Goal: Task Accomplishment & Management: Manage account settings

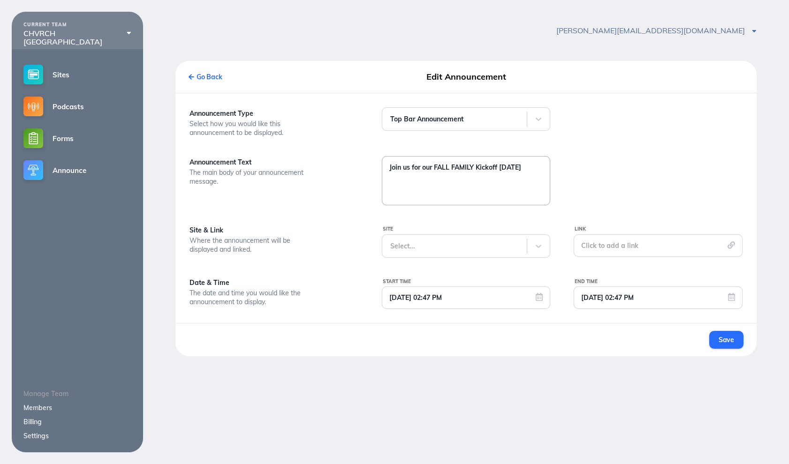
drag, startPoint x: 434, startPoint y: 168, endPoint x: 382, endPoint y: 163, distance: 52.8
click at [382, 163] on textarea "Join us for our FALL FAMILY Kickoff [DATE]" at bounding box center [466, 180] width 168 height 47
click at [544, 169] on textarea "COMING UP: FALL FAMILY Kickoff [DATE]" at bounding box center [466, 180] width 168 height 47
click at [445, 168] on textarea "COMING UP: FALL FAMILY Kickoff [DATE]" at bounding box center [466, 180] width 168 height 47
click at [467, 167] on textarea "COMING UP: Fall FAMILY Kickoff [DATE]" at bounding box center [466, 180] width 168 height 47
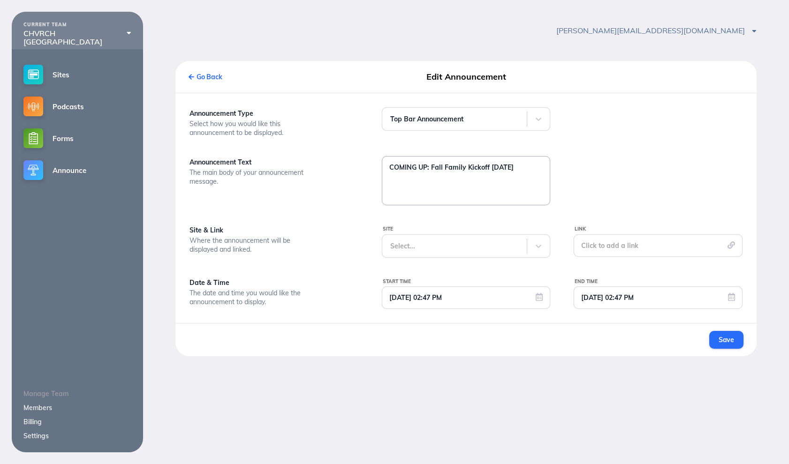
click at [488, 169] on textarea "COMING UP: Fall Family Kickoff [DATE]" at bounding box center [466, 180] width 168 height 47
click at [540, 166] on textarea "COMING UP: Fall Family Kickoff, [DATE]" at bounding box center [466, 180] width 168 height 47
click at [431, 167] on textarea "COMING UP: Fall Family Kickoff, [DATE]" at bounding box center [466, 180] width 168 height 47
drag, startPoint x: 430, startPoint y: 167, endPoint x: 518, endPoint y: 168, distance: 87.7
click at [518, 168] on textarea "COMING UP: CHVRCH Fall Family Kickoff, [DATE]" at bounding box center [466, 180] width 168 height 47
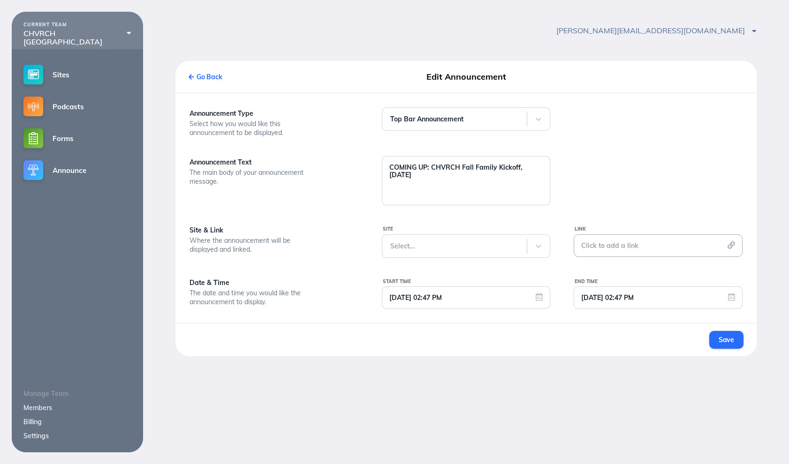
type textarea "COMING UP: CHVRCH Fall Family Kickoff, [DATE]"
click at [689, 244] on div "Click to add a link" at bounding box center [657, 245] width 169 height 23
click at [638, 316] on button "Link to a custom URL" at bounding box center [657, 316] width 169 height 24
click at [634, 290] on input "text" at bounding box center [657, 288] width 159 height 23
paste input "[URL][DOMAIN_NAME]"
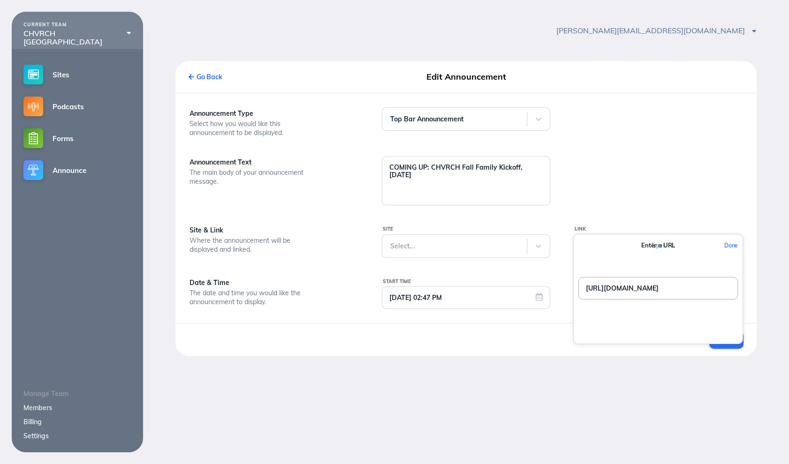
type input "[URL][DOMAIN_NAME]"
click at [733, 245] on button "Done" at bounding box center [730, 245] width 23 height 21
click at [534, 244] on icon at bounding box center [538, 245] width 9 height 9
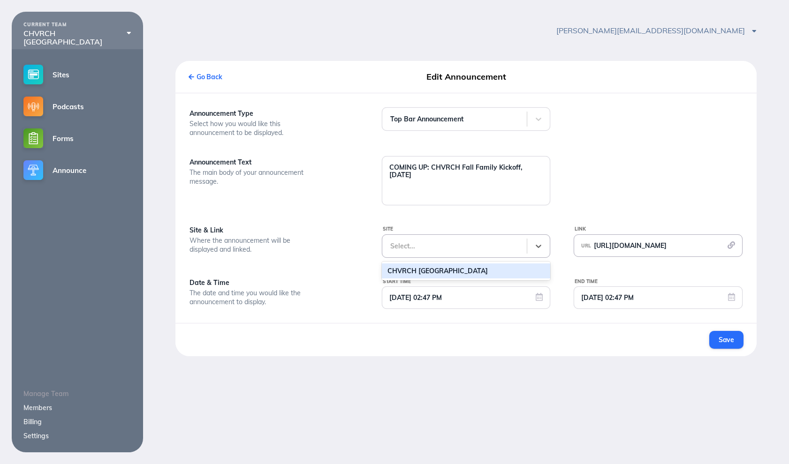
click at [404, 269] on div "CHVRCH [GEOGRAPHIC_DATA]" at bounding box center [466, 270] width 169 height 15
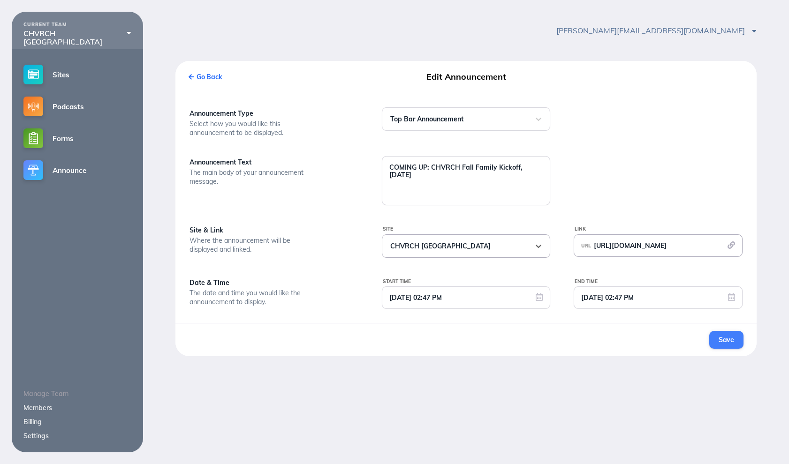
click at [722, 344] on span "Save" at bounding box center [725, 340] width 15 height 8
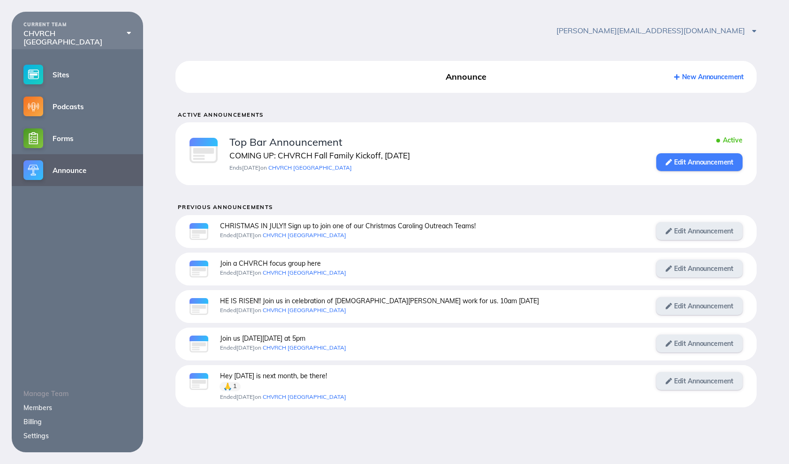
click at [681, 161] on link "Edit Announcement" at bounding box center [699, 162] width 86 height 18
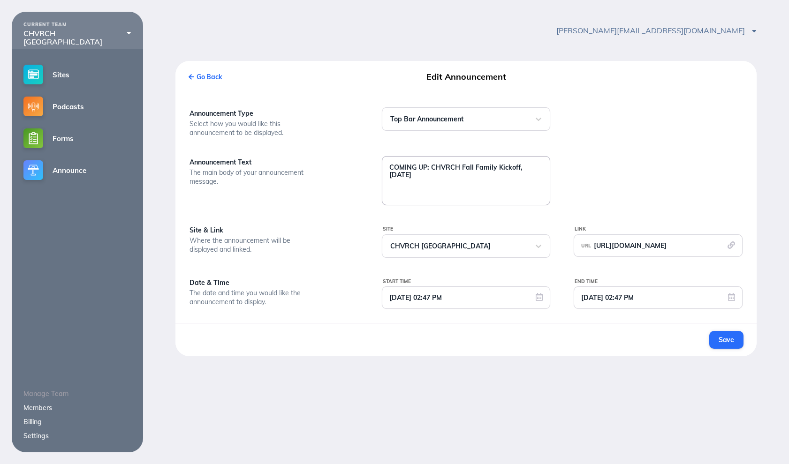
click at [445, 168] on textarea "COMING UP: CHVRCH Fall Family Kickoff, [DATE]" at bounding box center [466, 180] width 168 height 47
type textarea "COMING UP: 5th annual Fall Family Kickoff, [DATE]"
click at [737, 349] on button "Save" at bounding box center [726, 340] width 34 height 18
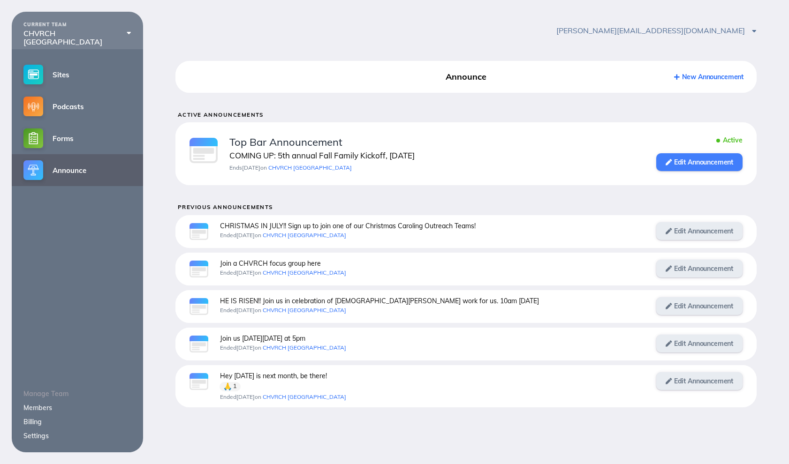
click at [695, 160] on link "Edit Announcement" at bounding box center [699, 162] width 86 height 18
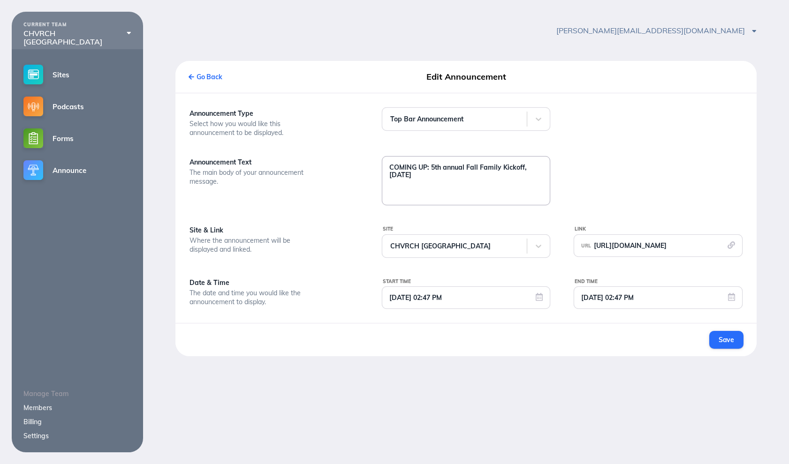
drag, startPoint x: 466, startPoint y: 168, endPoint x: 431, endPoint y: 167, distance: 35.2
click at [431, 167] on textarea "COMING UP: 5th annual Fall Family Kickoff, [DATE]" at bounding box center [466, 180] width 168 height 47
type textarea "COMING UP: Fall Family Kickoff, [DATE]"
click at [727, 344] on span "Save" at bounding box center [725, 340] width 15 height 8
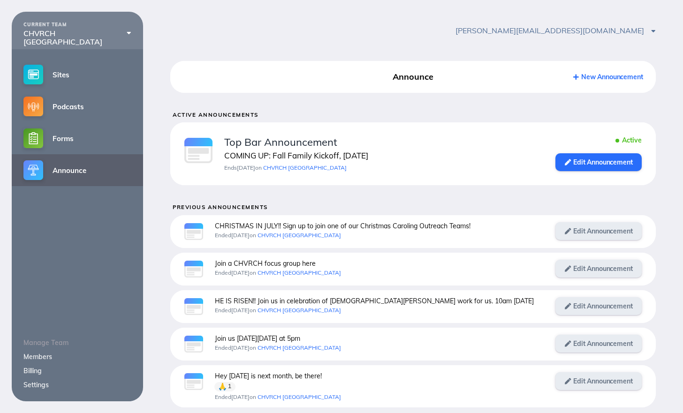
click at [203, 40] on div "[PERSON_NAME][EMAIL_ADDRESS][DOMAIN_NAME] Account Settings Sign Out" at bounding box center [413, 31] width 540 height 38
click at [54, 74] on link "Sites" at bounding box center [77, 75] width 131 height 32
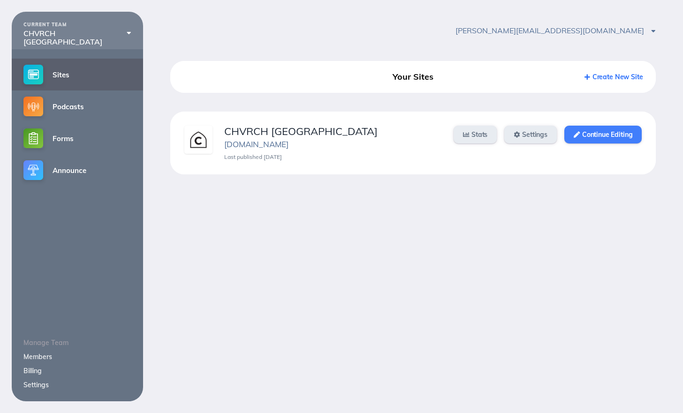
click at [602, 137] on link "Continue Editing" at bounding box center [602, 135] width 77 height 18
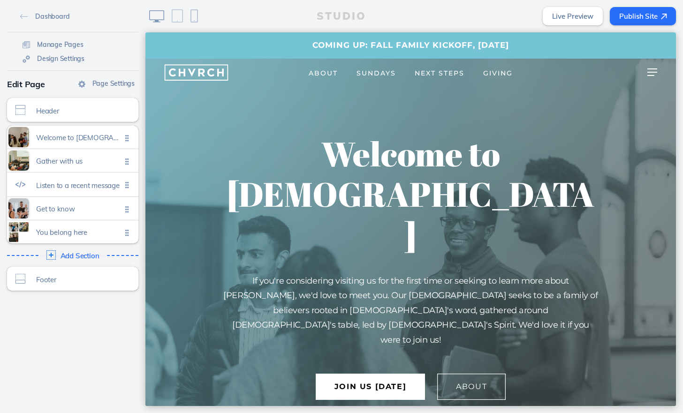
click at [446, 70] on span "Next Steps" at bounding box center [439, 73] width 50 height 8
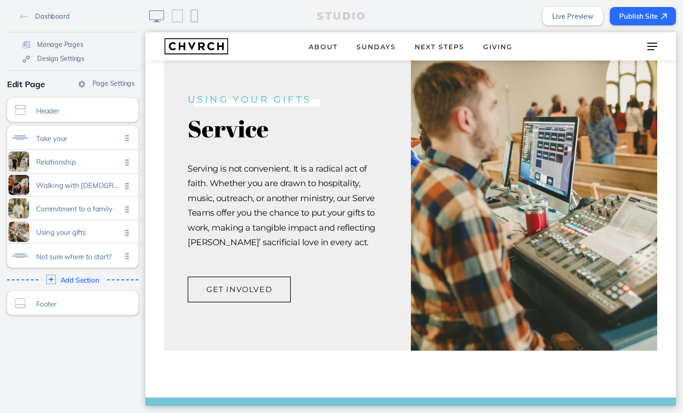
scroll to position [1402, 0]
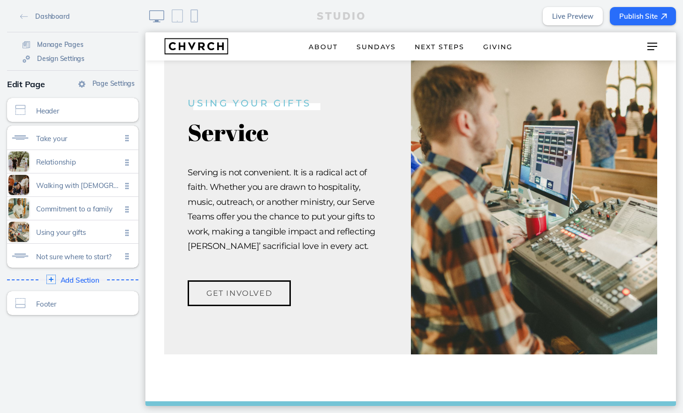
click at [254, 280] on button "Get Involved" at bounding box center [239, 293] width 103 height 26
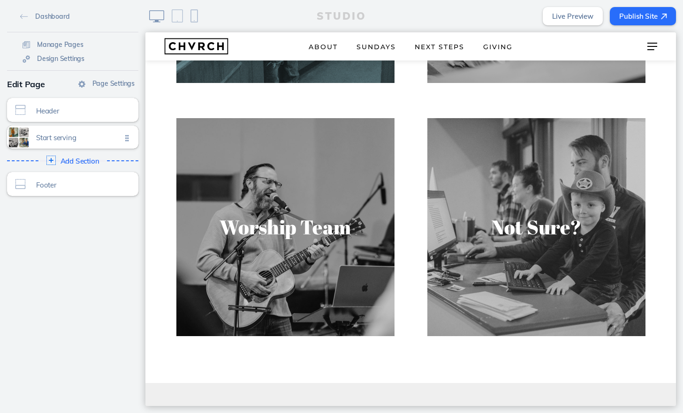
scroll to position [465, 0]
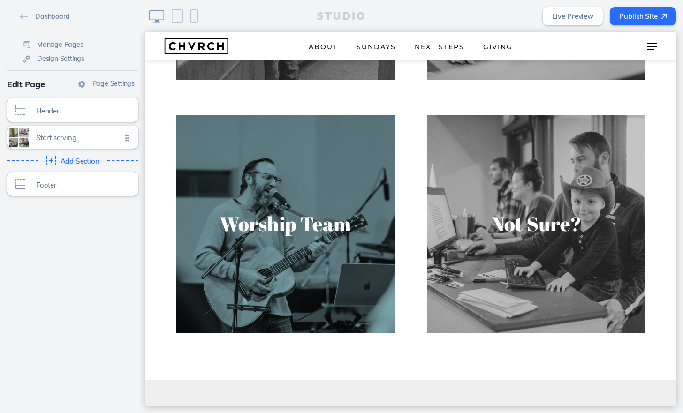
click at [260, 216] on img at bounding box center [285, 224] width 225 height 225
